Goal: Task Accomplishment & Management: Manage account settings

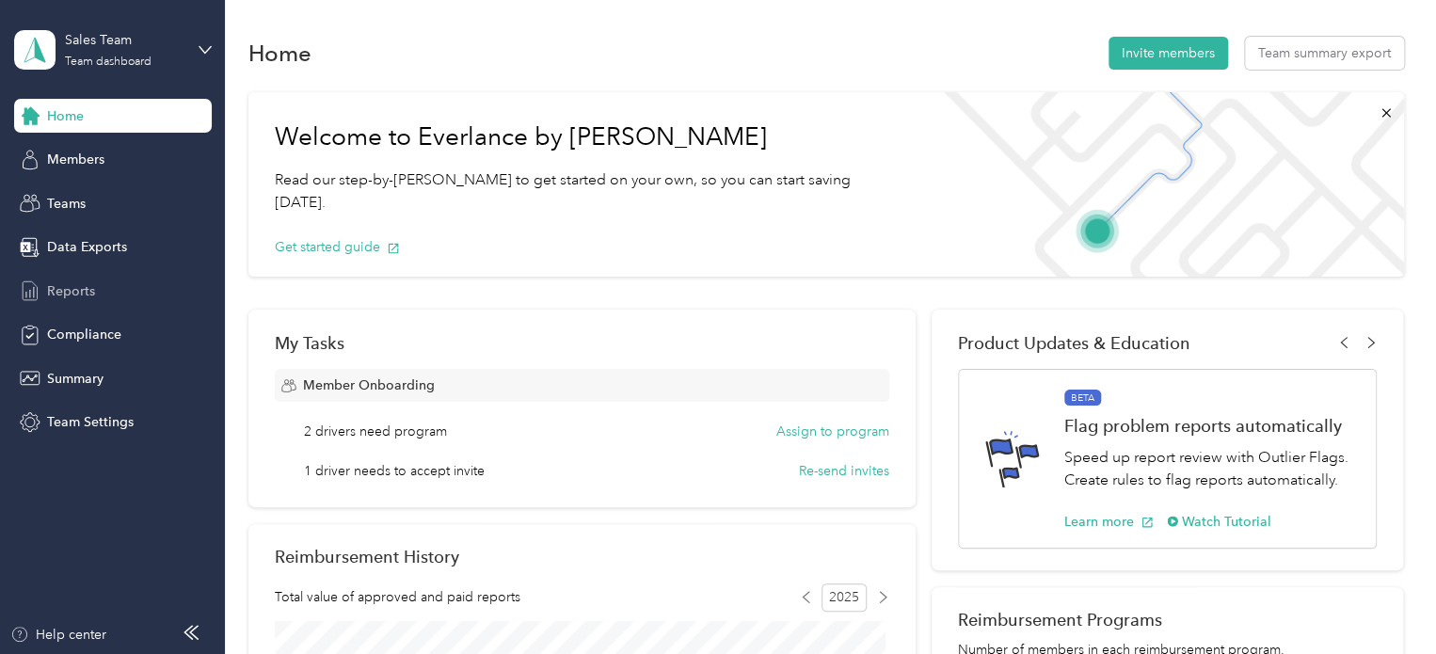
click at [79, 290] on span "Reports" at bounding box center [71, 291] width 48 height 20
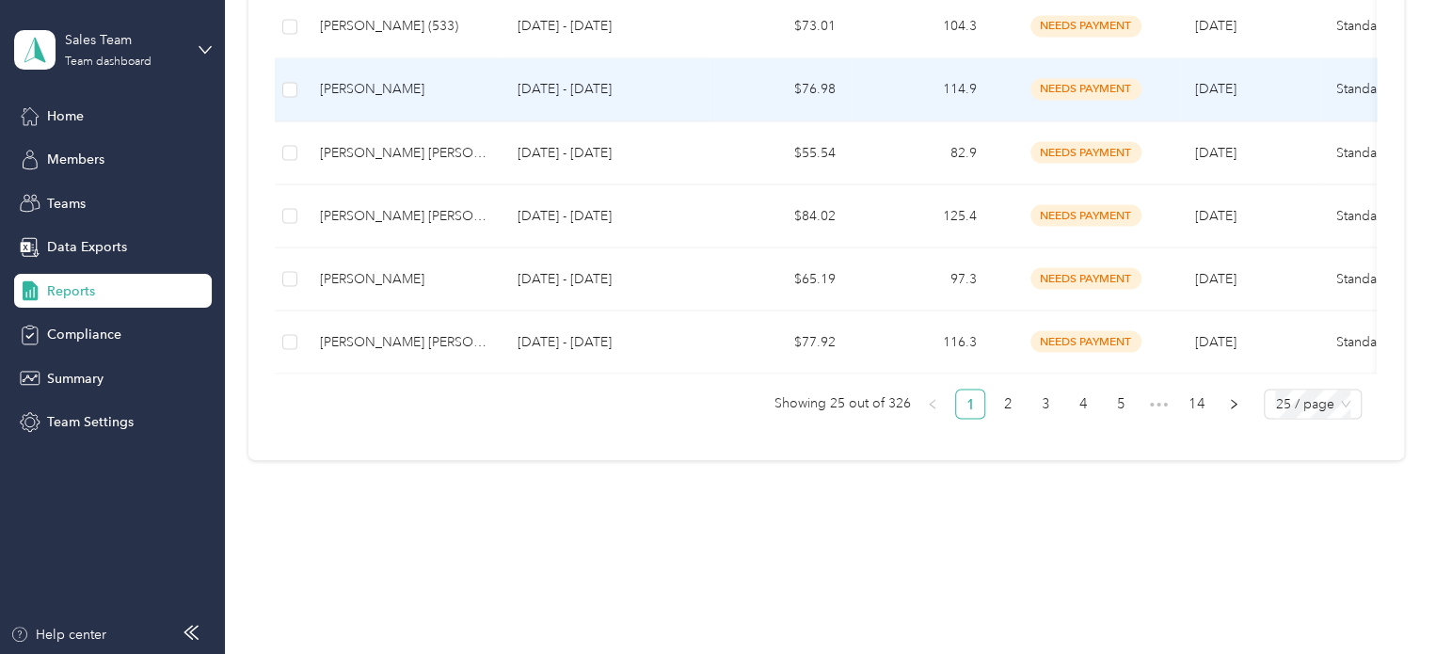
scroll to position [1660, 0]
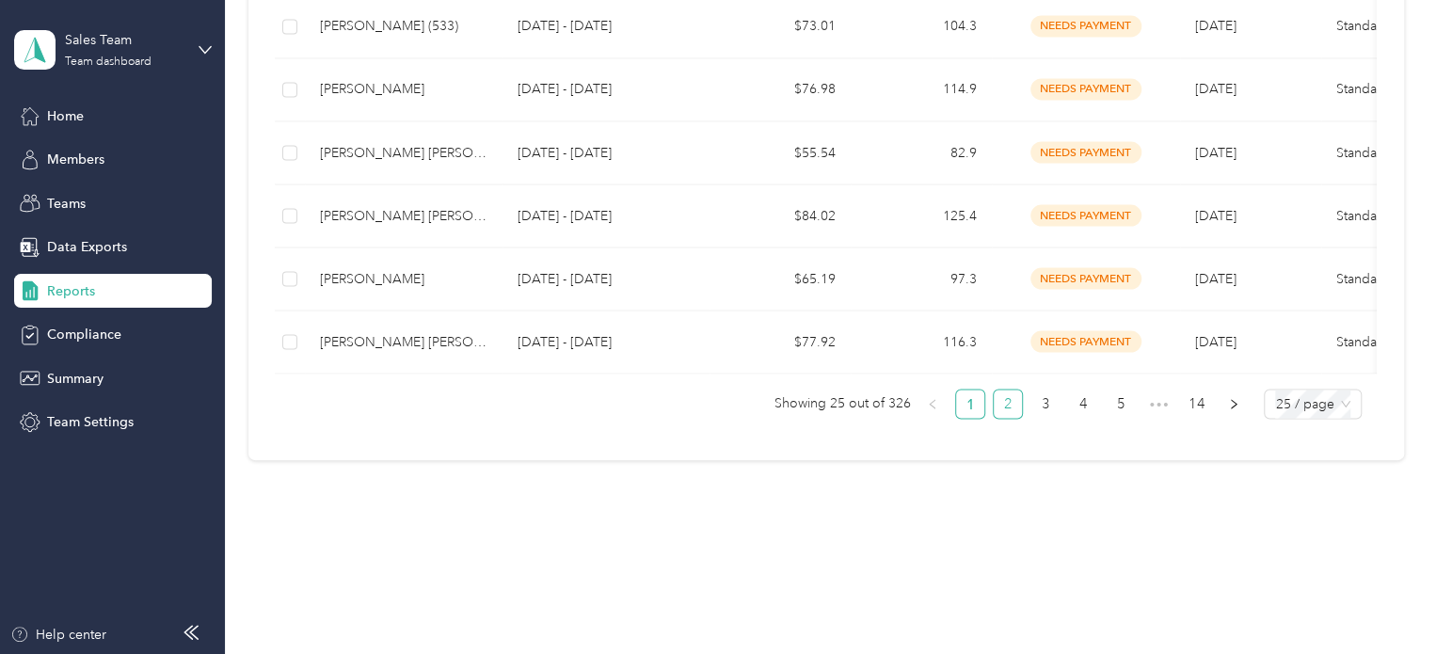
click at [1006, 409] on link "2" at bounding box center [1008, 404] width 28 height 28
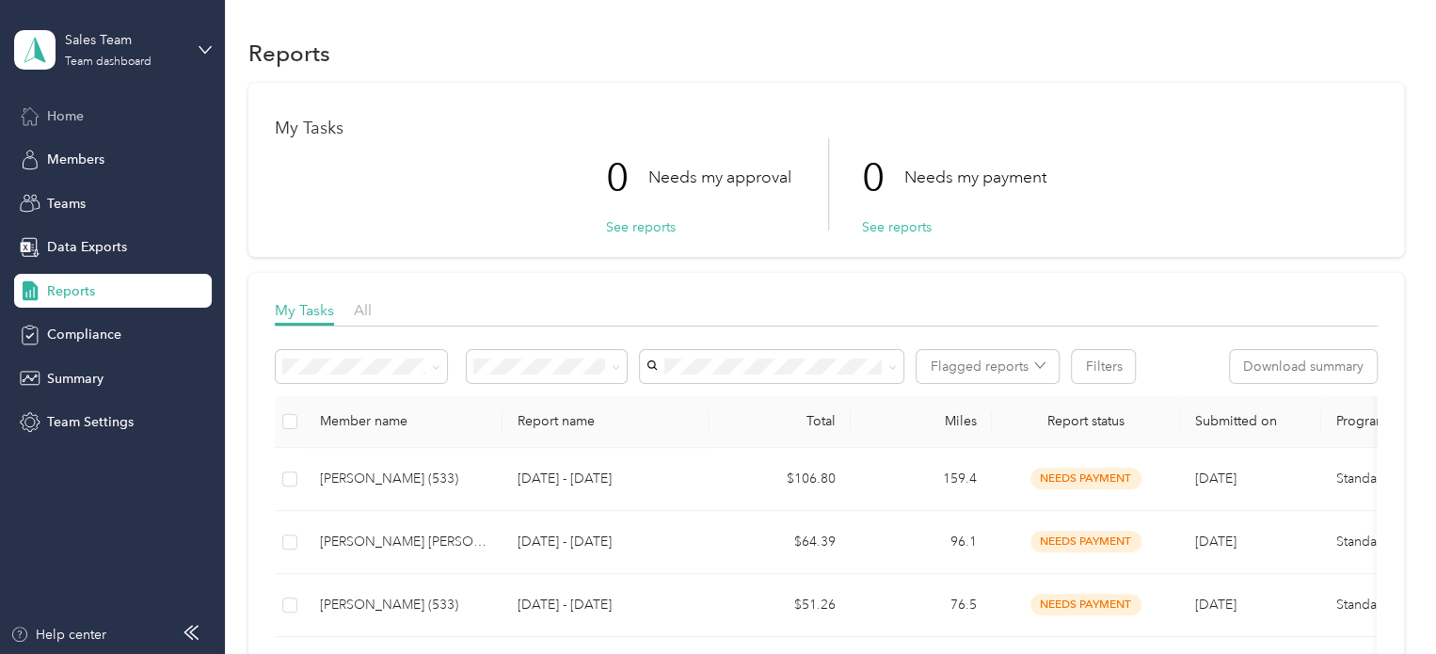
click at [68, 111] on span "Home" at bounding box center [65, 116] width 37 height 20
